Goal: Task Accomplishment & Management: Complete application form

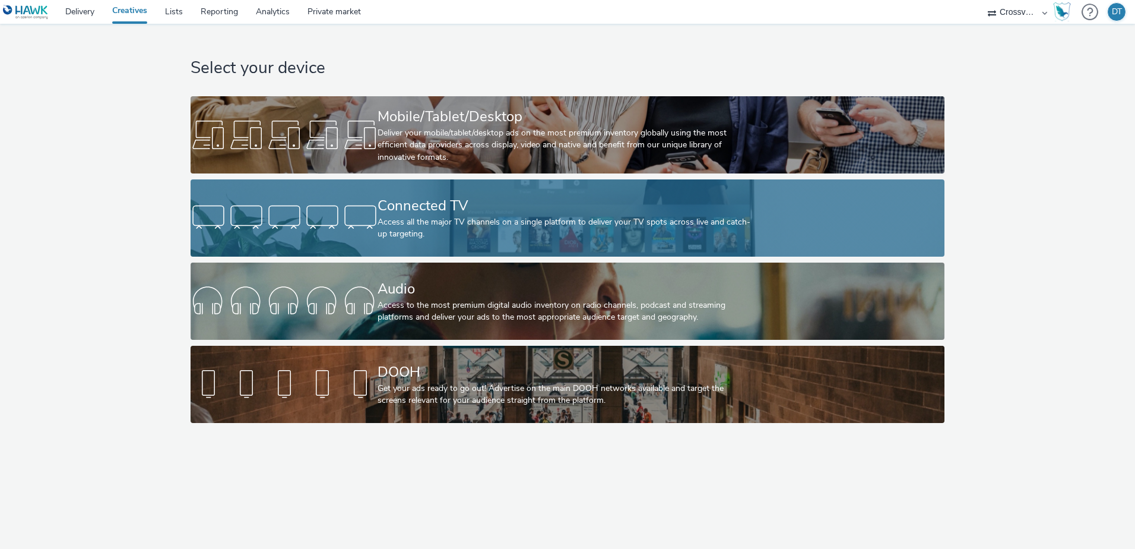
click at [412, 235] on div "Access all the major TV channels on a single platform to deliver your TV spots …" at bounding box center [565, 228] width 375 height 24
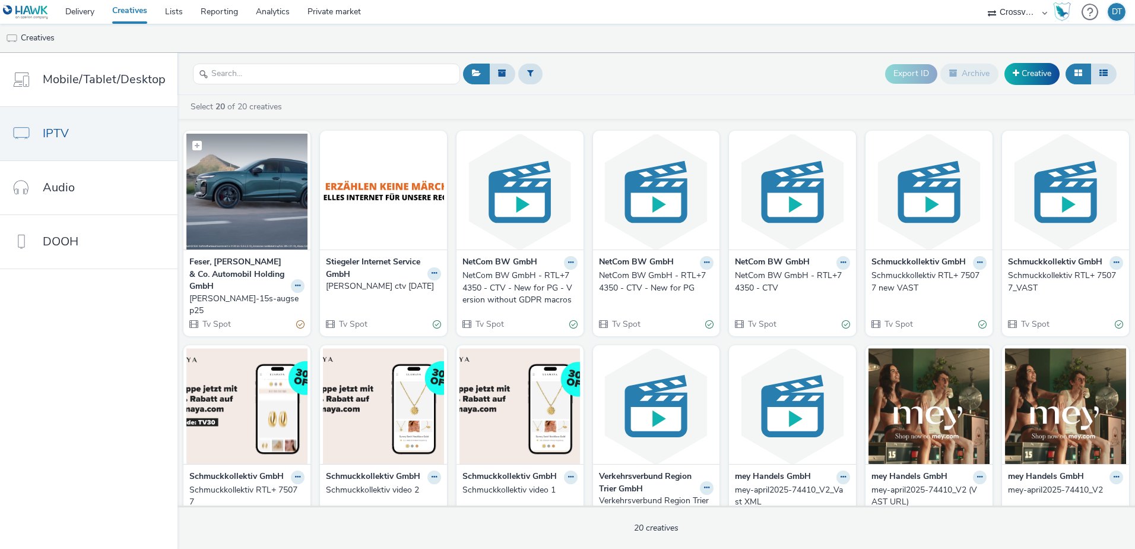
click at [254, 176] on img at bounding box center [246, 192] width 121 height 116
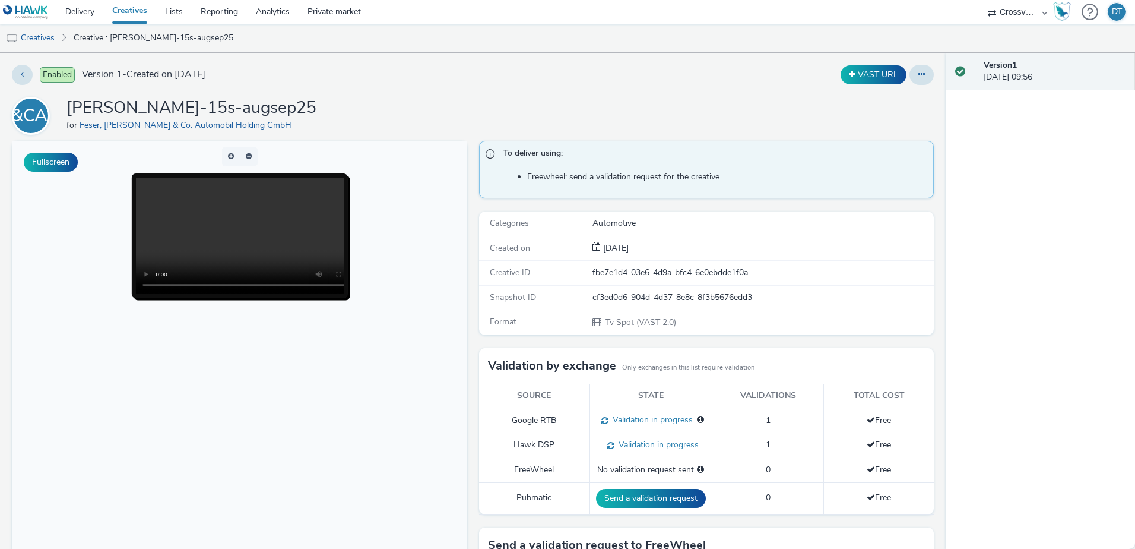
click at [118, 378] on body at bounding box center [239, 384] width 455 height 487
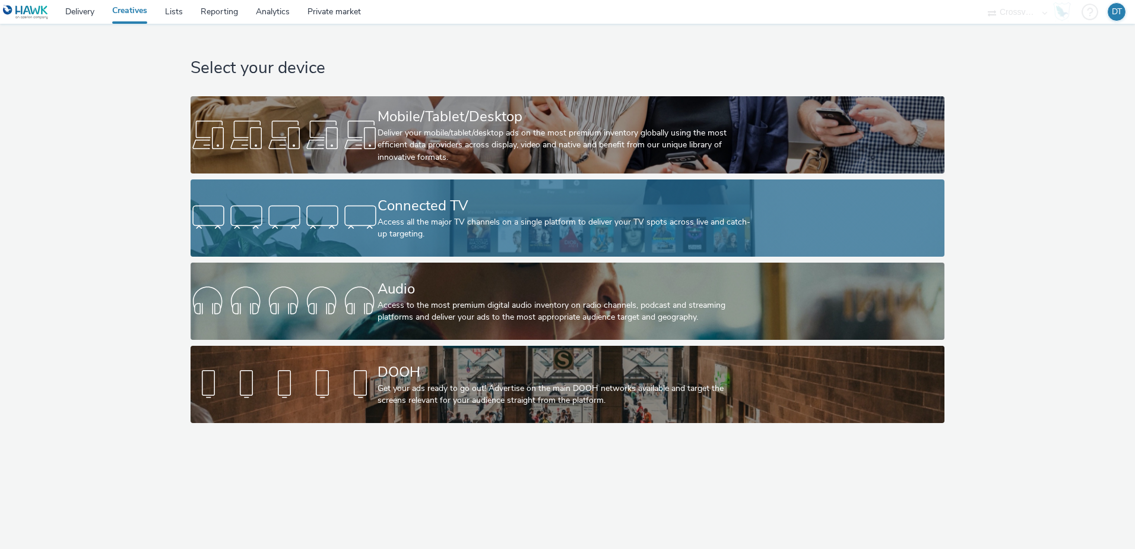
click at [442, 214] on div "Connected TV" at bounding box center [565, 205] width 375 height 21
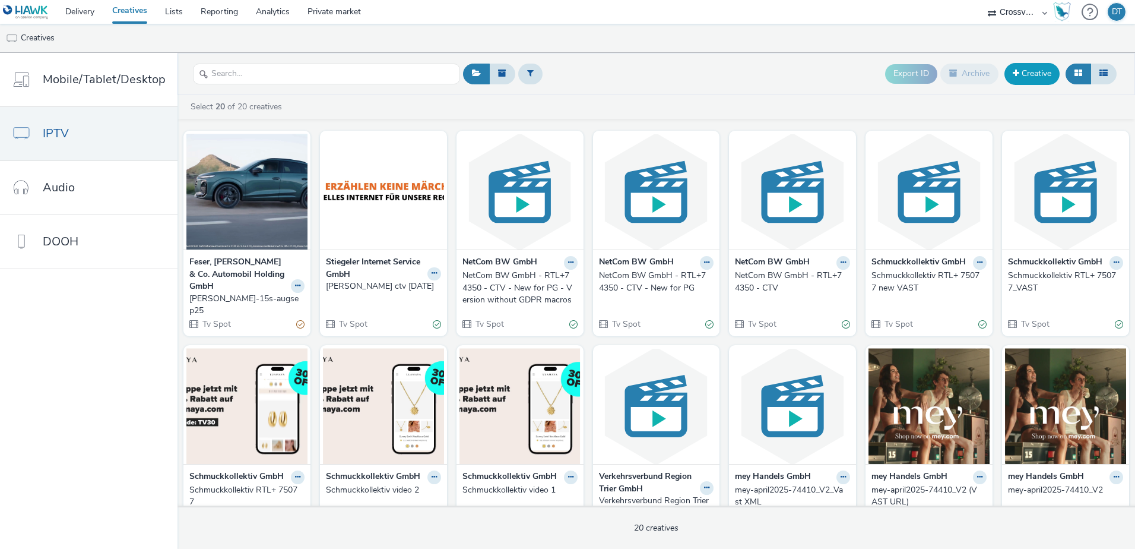
click at [1027, 69] on link "Creative" at bounding box center [1032, 73] width 55 height 21
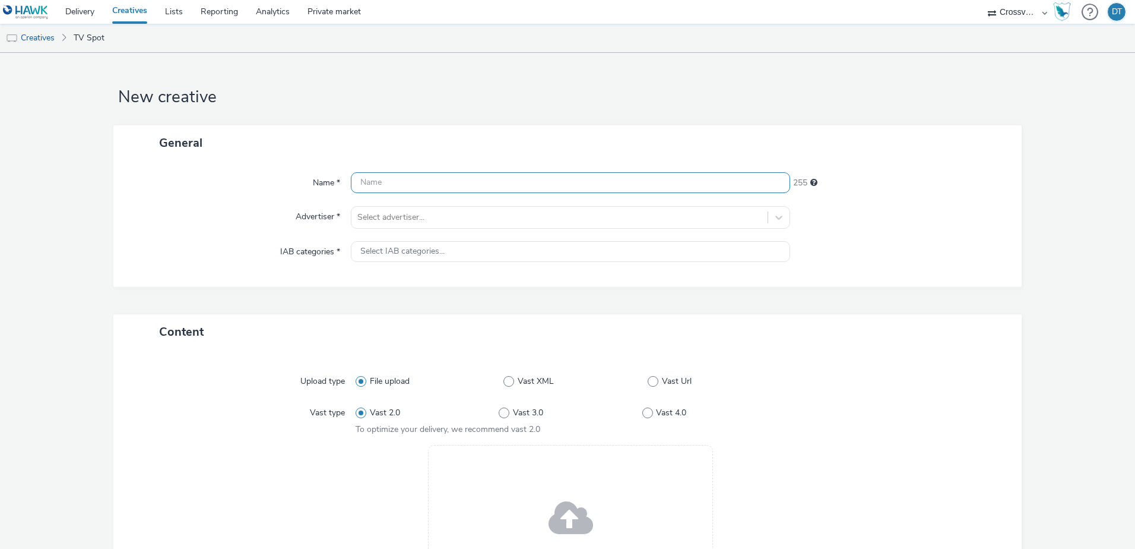
click at [389, 182] on input "text" at bounding box center [570, 182] width 439 height 21
type input "fesergraf_bitrateEdit"
click at [409, 220] on div at bounding box center [559, 217] width 404 height 14
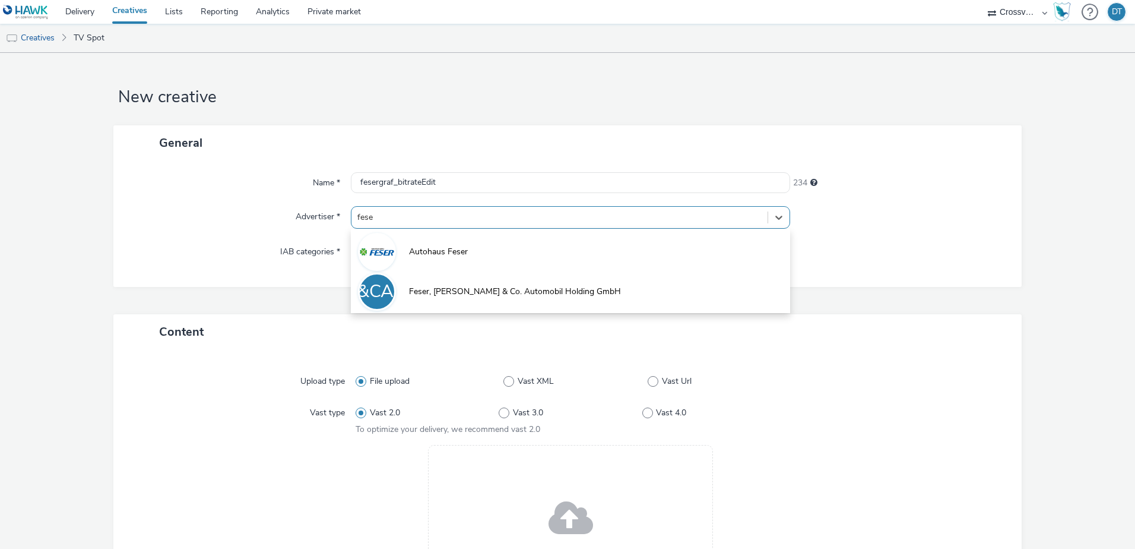
type input "feser"
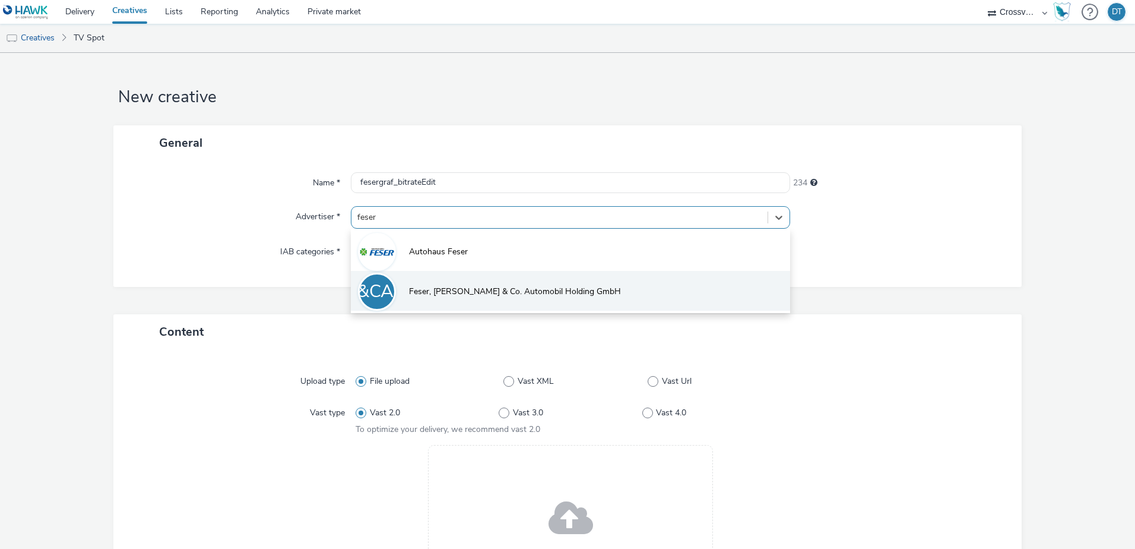
click at [423, 284] on li "FG&CAHG Feser, [PERSON_NAME] & Co. Automobil Holding GmbH" at bounding box center [570, 291] width 439 height 40
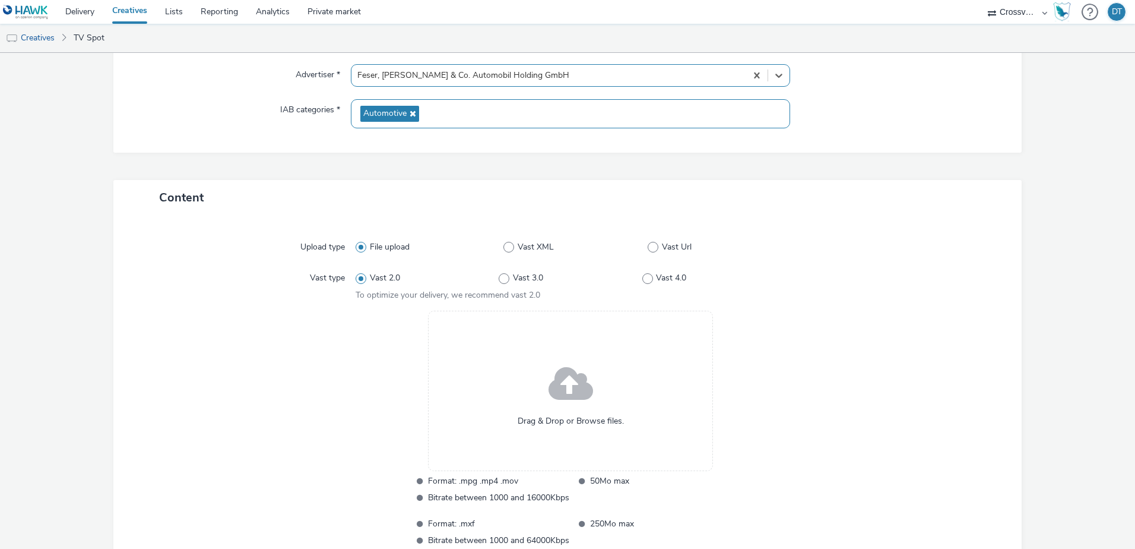
scroll to position [178, 0]
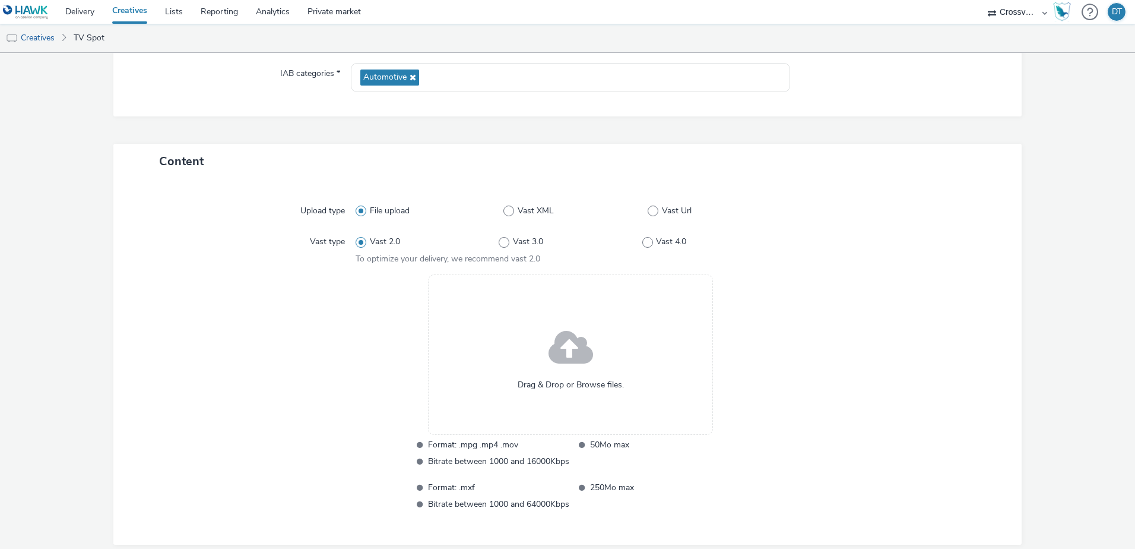
click at [577, 347] on span at bounding box center [571, 348] width 45 height 61
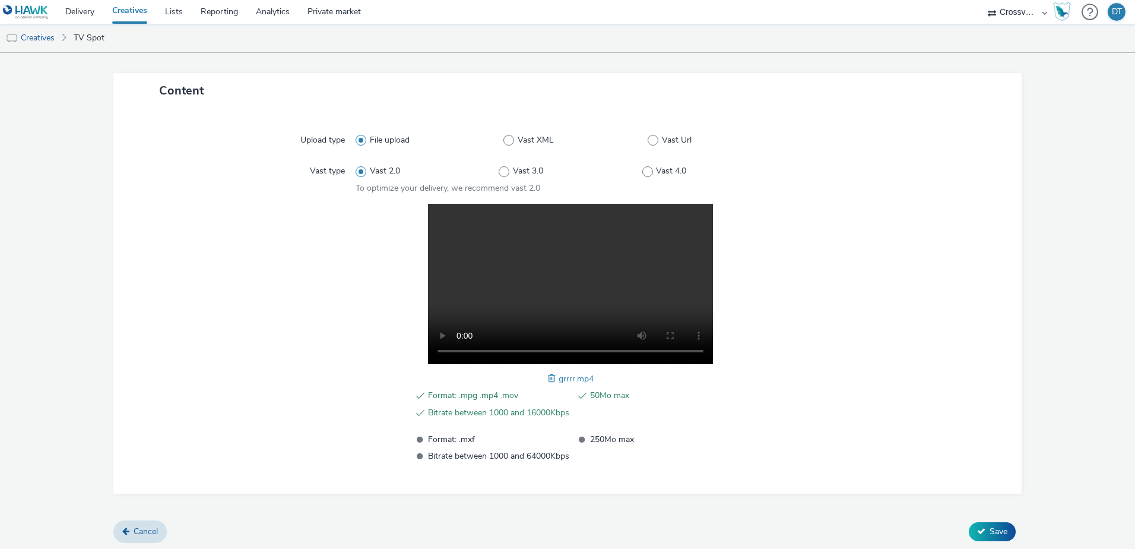
scroll to position [251, 0]
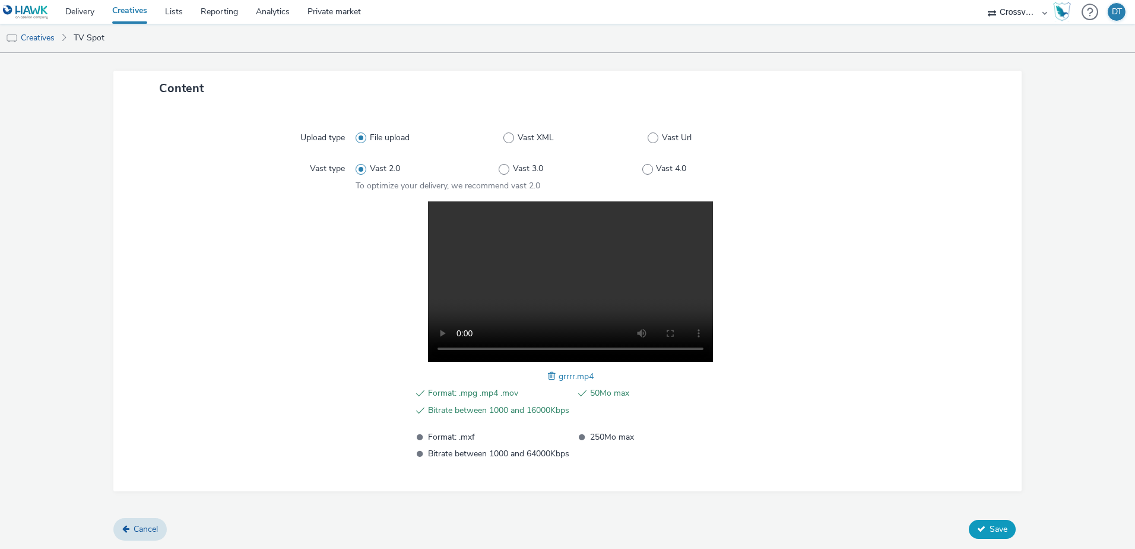
click at [977, 529] on icon at bounding box center [981, 528] width 8 height 8
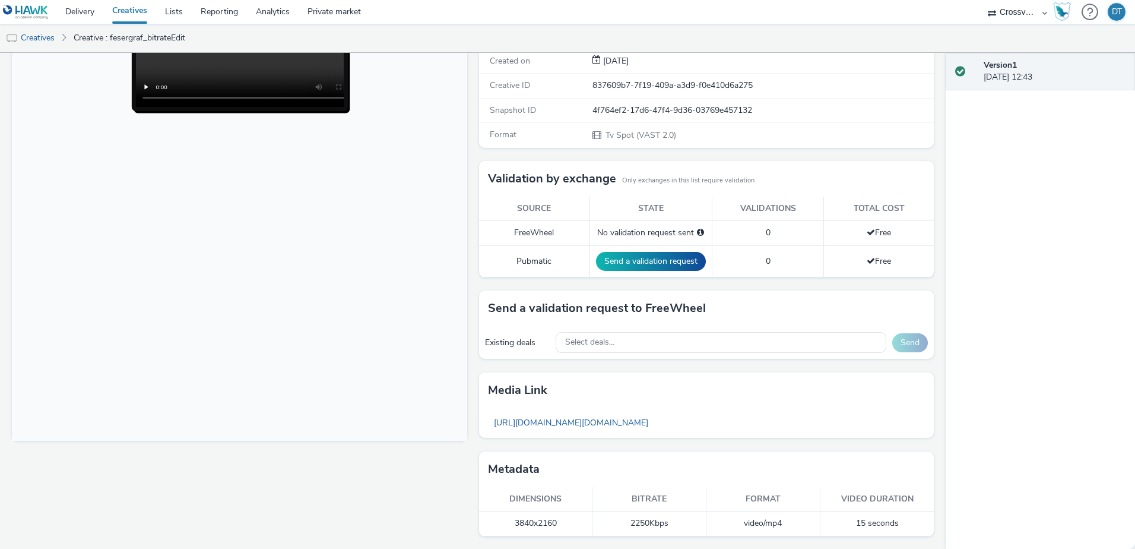
scroll to position [188, 0]
click at [91, 5] on link "Delivery" at bounding box center [79, 12] width 47 height 24
